Goal: Check status: Check status

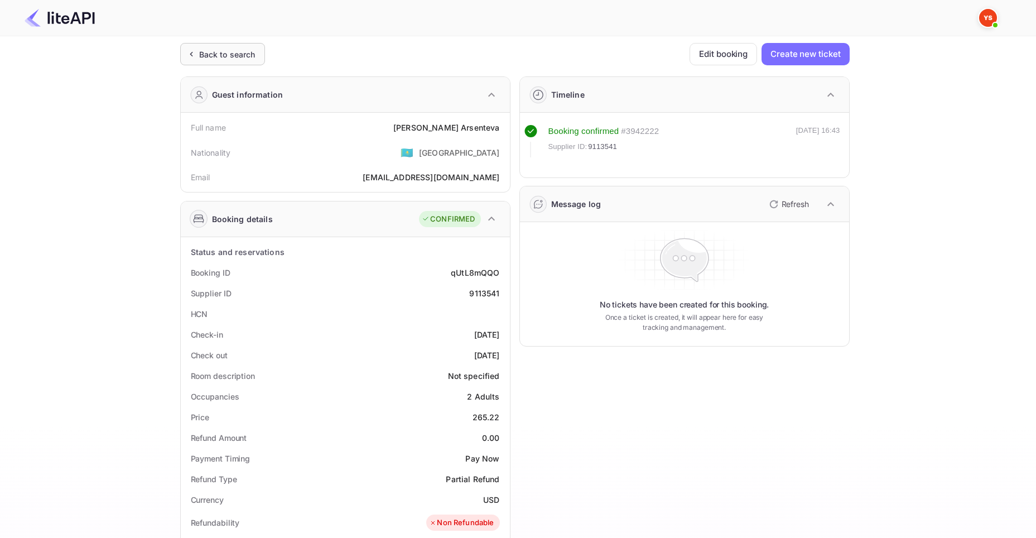
click at [201, 51] on div "Back to search" at bounding box center [227, 55] width 56 height 12
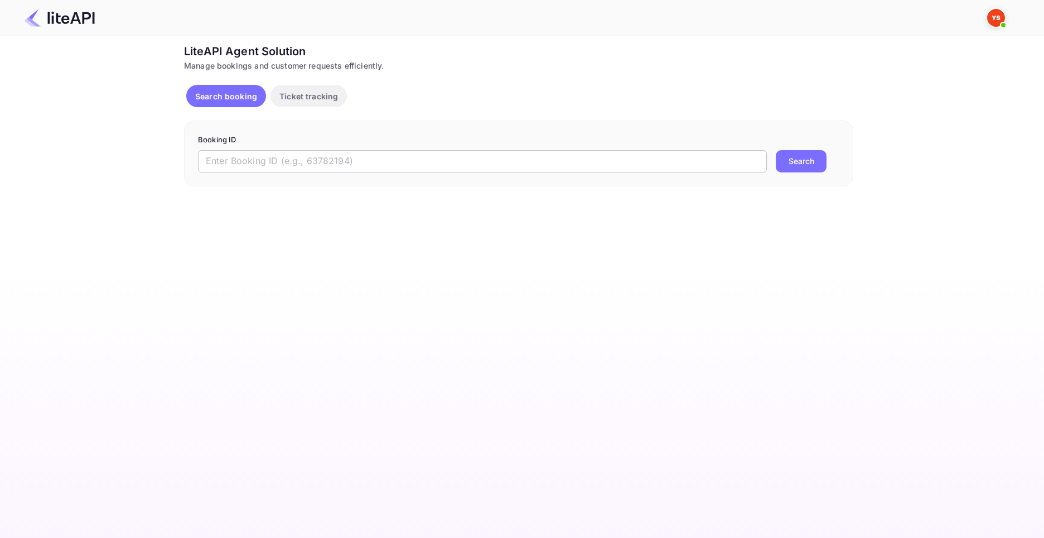
click at [406, 162] on input "text" at bounding box center [482, 161] width 569 height 22
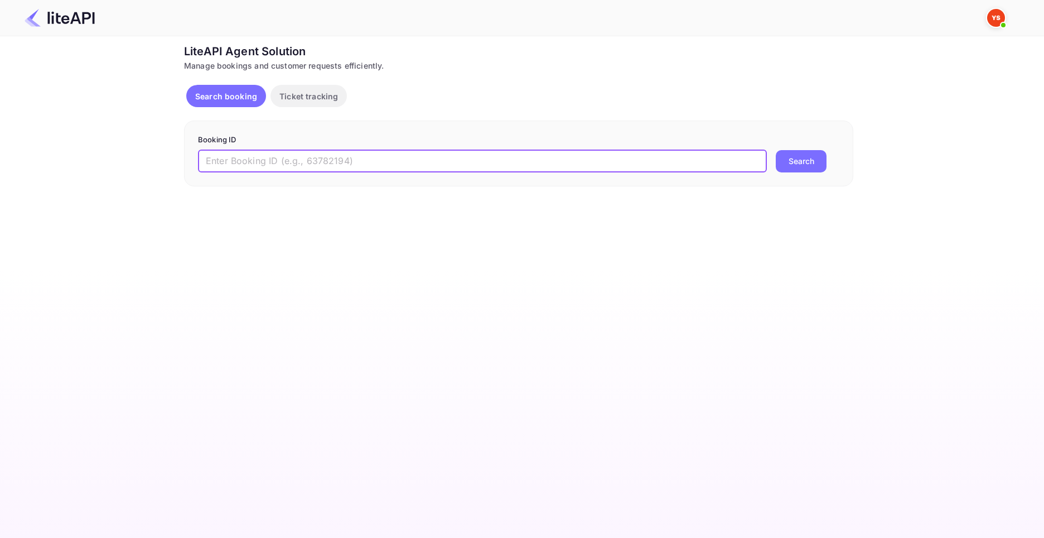
paste input "8862494"
type input "8862494"
click at [776, 150] on button "Search" at bounding box center [801, 161] width 51 height 22
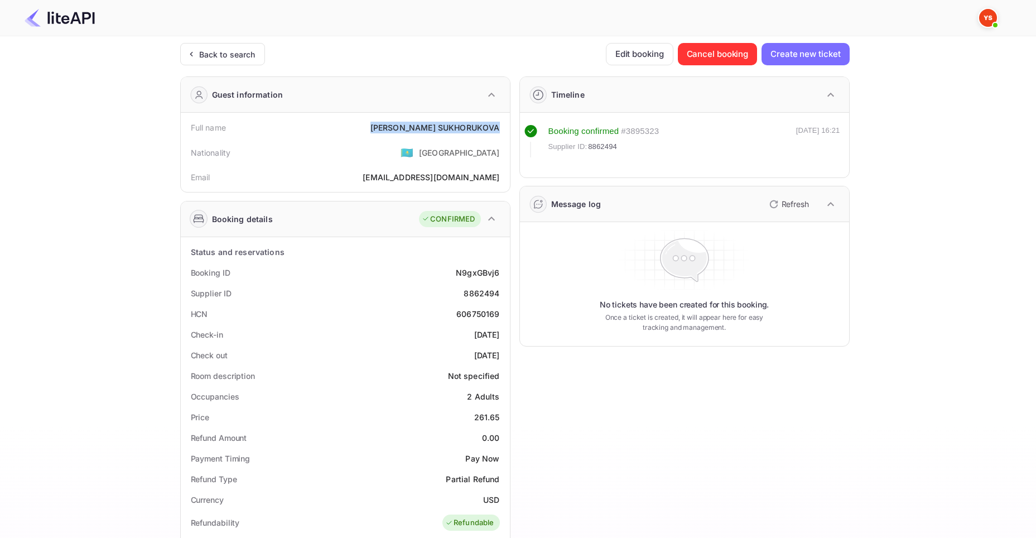
drag, startPoint x: 398, startPoint y: 127, endPoint x: 500, endPoint y: 131, distance: 102.1
click at [500, 131] on div "Full name [PERSON_NAME]" at bounding box center [345, 127] width 320 height 21
copy div "[PERSON_NAME]"
drag, startPoint x: 475, startPoint y: 417, endPoint x: 498, endPoint y: 419, distance: 22.9
click at [498, 419] on div "261.65" at bounding box center [487, 417] width 26 height 12
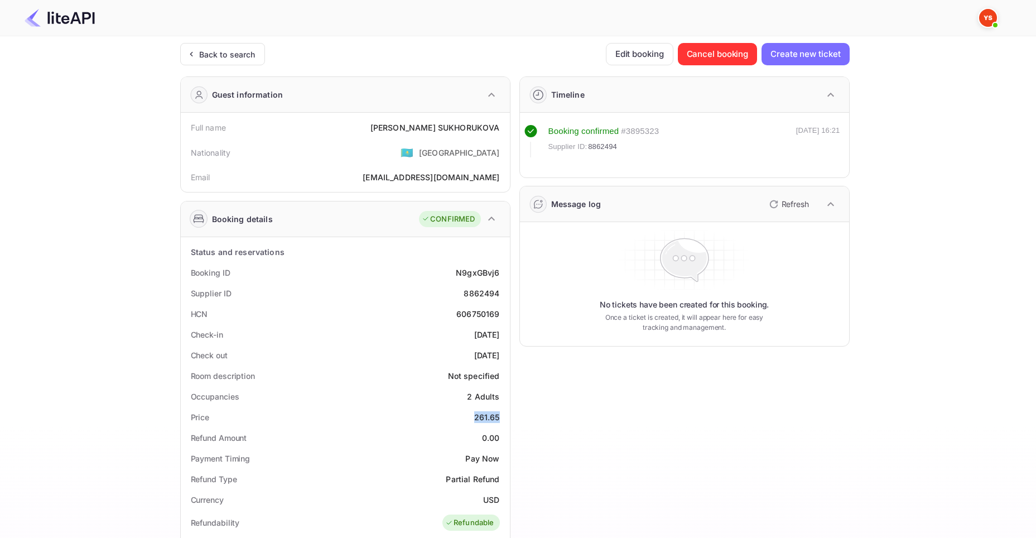
copy div "261.65"
drag, startPoint x: 485, startPoint y: 499, endPoint x: 498, endPoint y: 501, distance: 12.9
click at [498, 501] on div "USD" at bounding box center [491, 500] width 16 height 12
copy div "USD"
click at [235, 50] on div "Back to search" at bounding box center [227, 55] width 56 height 12
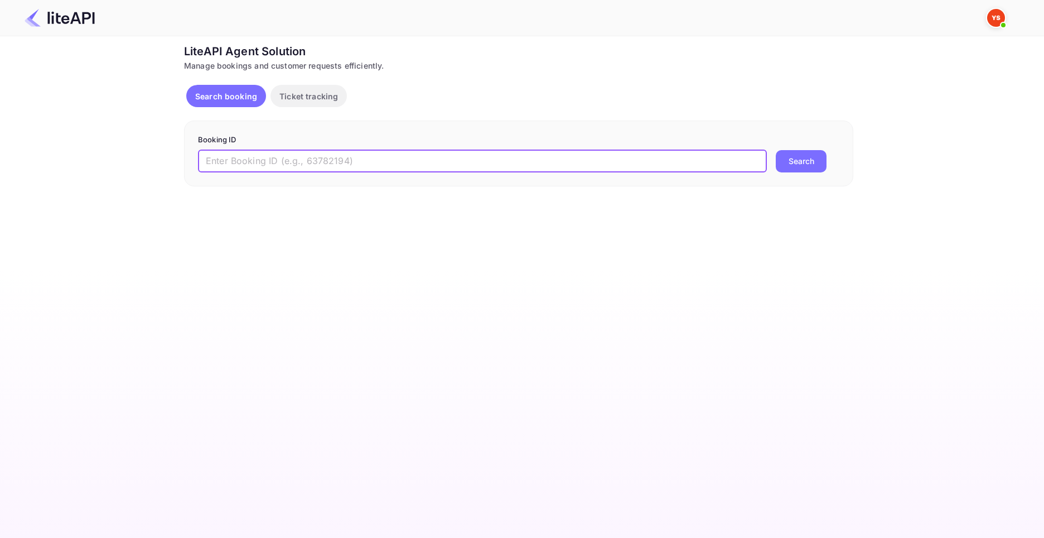
click at [237, 164] on input "text" at bounding box center [482, 161] width 569 height 22
paste input "8987106"
type input "8987106"
click at [776, 150] on button "Search" at bounding box center [801, 161] width 51 height 22
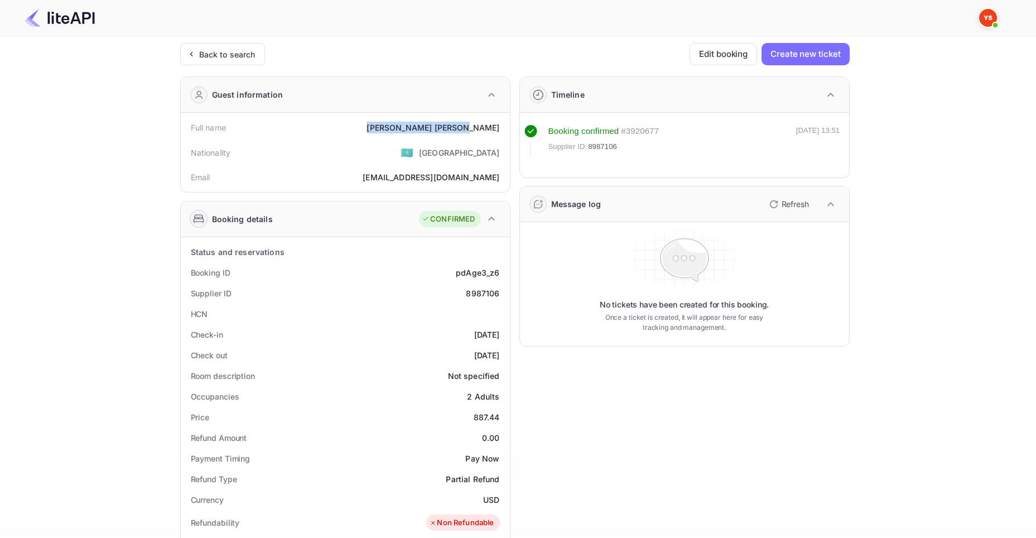
drag, startPoint x: 441, startPoint y: 128, endPoint x: 504, endPoint y: 131, distance: 63.1
click at [504, 131] on div "Full name [PERSON_NAME]" at bounding box center [345, 127] width 320 height 21
copy div "[PERSON_NAME]"
drag, startPoint x: 474, startPoint y: 418, endPoint x: 499, endPoint y: 417, distance: 25.1
click at [499, 417] on div "887.44" at bounding box center [487, 417] width 26 height 12
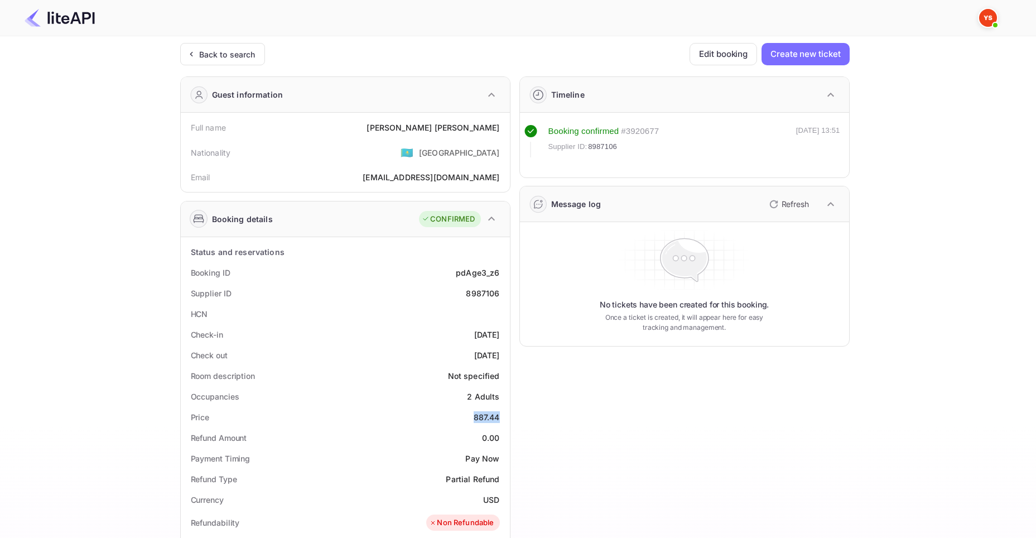
copy div "887.44"
drag, startPoint x: 483, startPoint y: 498, endPoint x: 498, endPoint y: 500, distance: 14.8
click at [498, 500] on div "USD" at bounding box center [491, 500] width 16 height 12
copy div "USD"
click at [220, 50] on div "Back to search" at bounding box center [227, 55] width 56 height 12
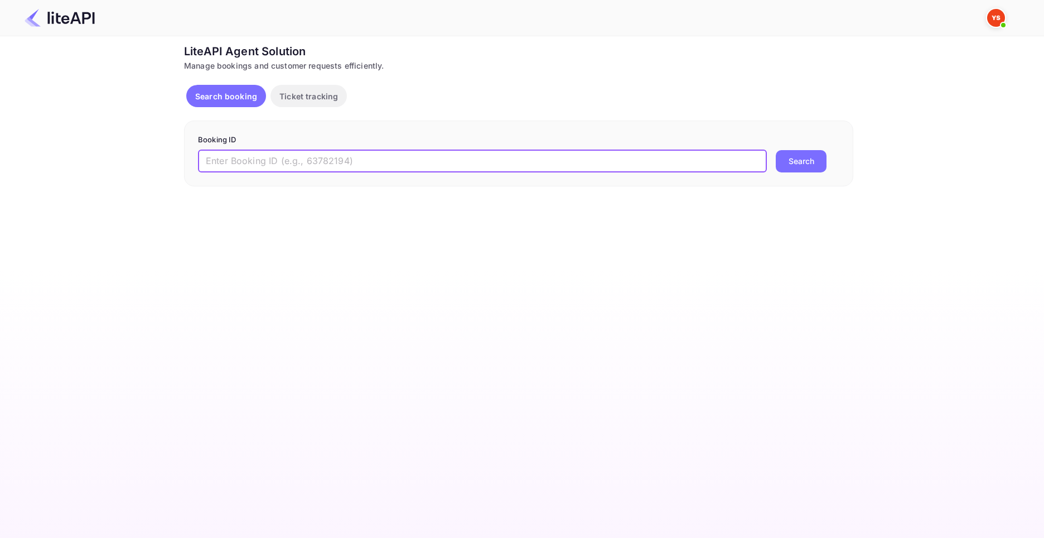
click at [255, 160] on input "text" at bounding box center [482, 161] width 569 height 22
paste input "9072695"
type input "9072695"
click at [776, 150] on button "Search" at bounding box center [801, 161] width 51 height 22
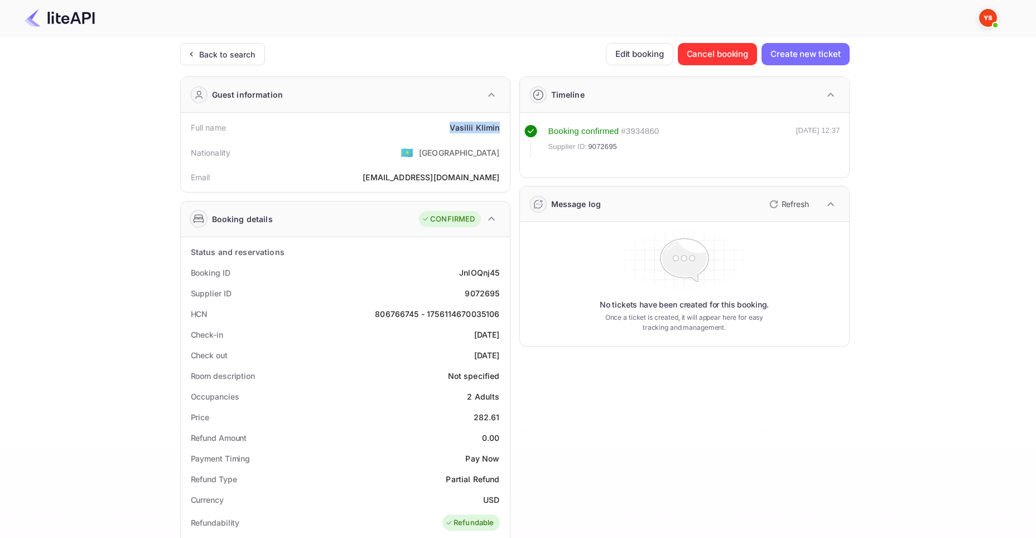
drag, startPoint x: 452, startPoint y: 126, endPoint x: 499, endPoint y: 136, distance: 47.9
click at [500, 128] on div "Full name [PERSON_NAME]" at bounding box center [345, 127] width 320 height 21
copy div "[PERSON_NAME]"
drag, startPoint x: 474, startPoint y: 419, endPoint x: 498, endPoint y: 418, distance: 23.5
click at [498, 418] on div "282.61" at bounding box center [487, 417] width 26 height 12
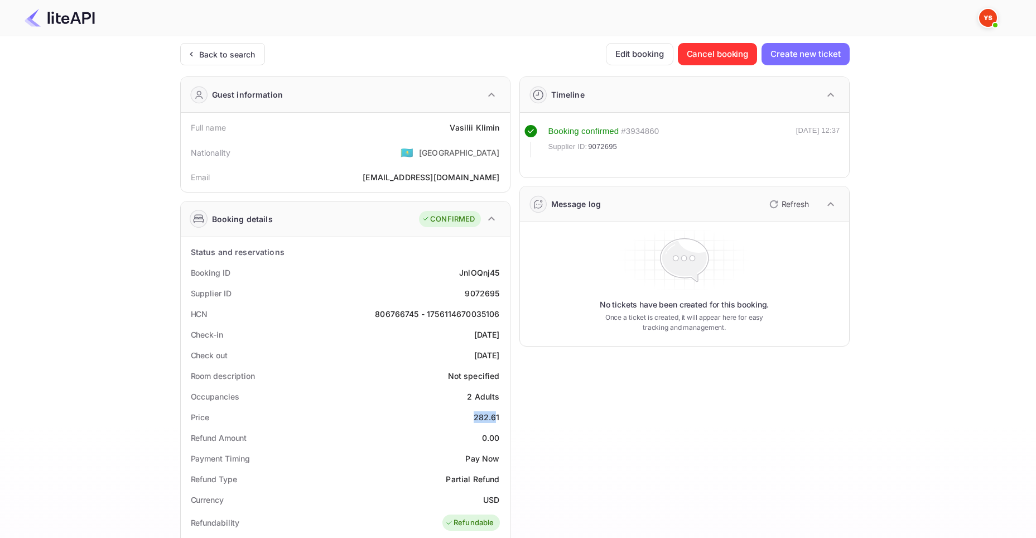
click at [467, 423] on div "Price 282.61" at bounding box center [345, 417] width 320 height 21
drag, startPoint x: 473, startPoint y: 418, endPoint x: 501, endPoint y: 417, distance: 28.5
click at [501, 417] on div "Price 282.61" at bounding box center [345, 417] width 320 height 21
copy div "282.61"
drag, startPoint x: 483, startPoint y: 499, endPoint x: 496, endPoint y: 499, distance: 13.4
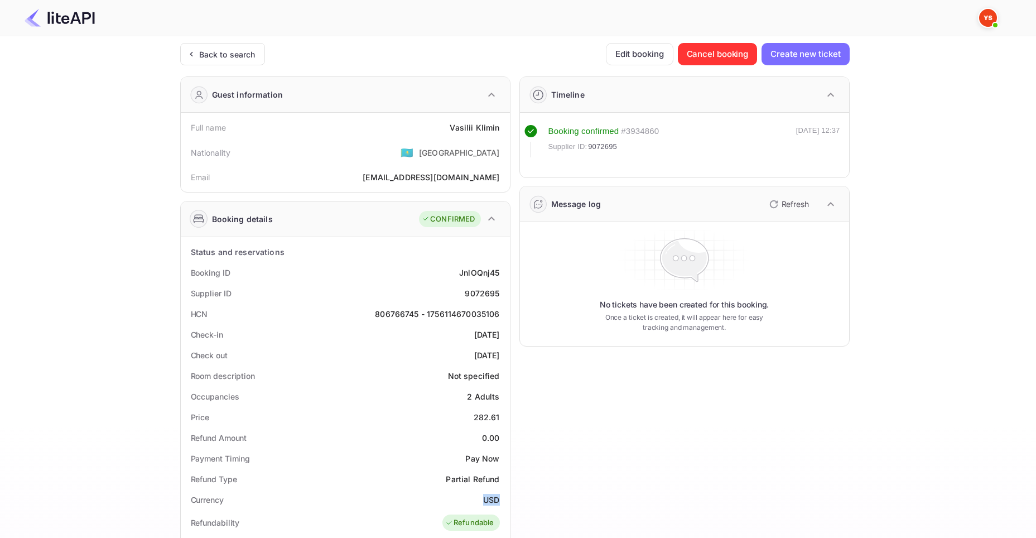
click at [496, 499] on div "USD" at bounding box center [491, 500] width 16 height 12
copy div "USD"
click at [216, 49] on div "Back to search" at bounding box center [222, 54] width 85 height 22
